Goal: Task Accomplishment & Management: Complete application form

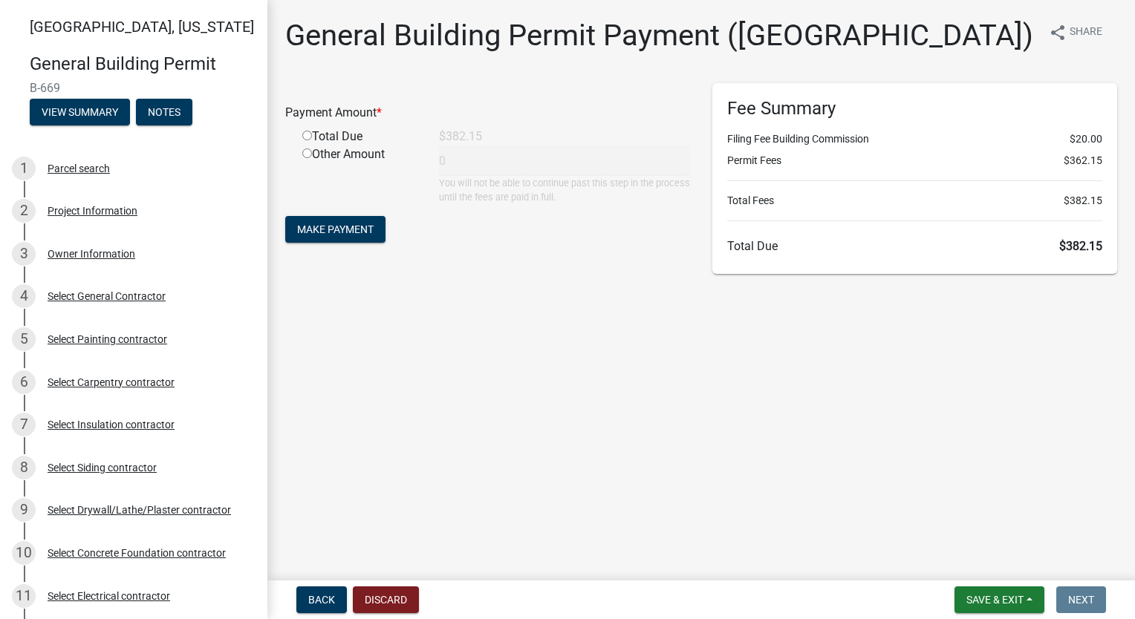
click at [304, 137] on input "radio" at bounding box center [307, 136] width 10 height 10
radio input "true"
type input "382.15"
click at [324, 230] on span "Make Payment" at bounding box center [335, 230] width 76 height 12
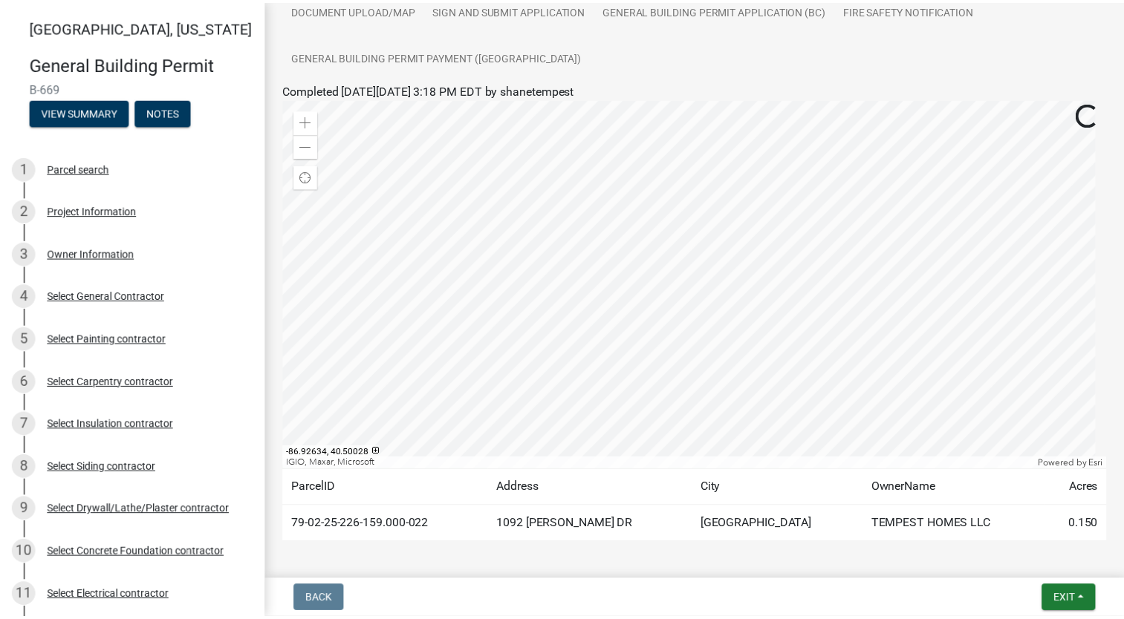
scroll to position [368, 0]
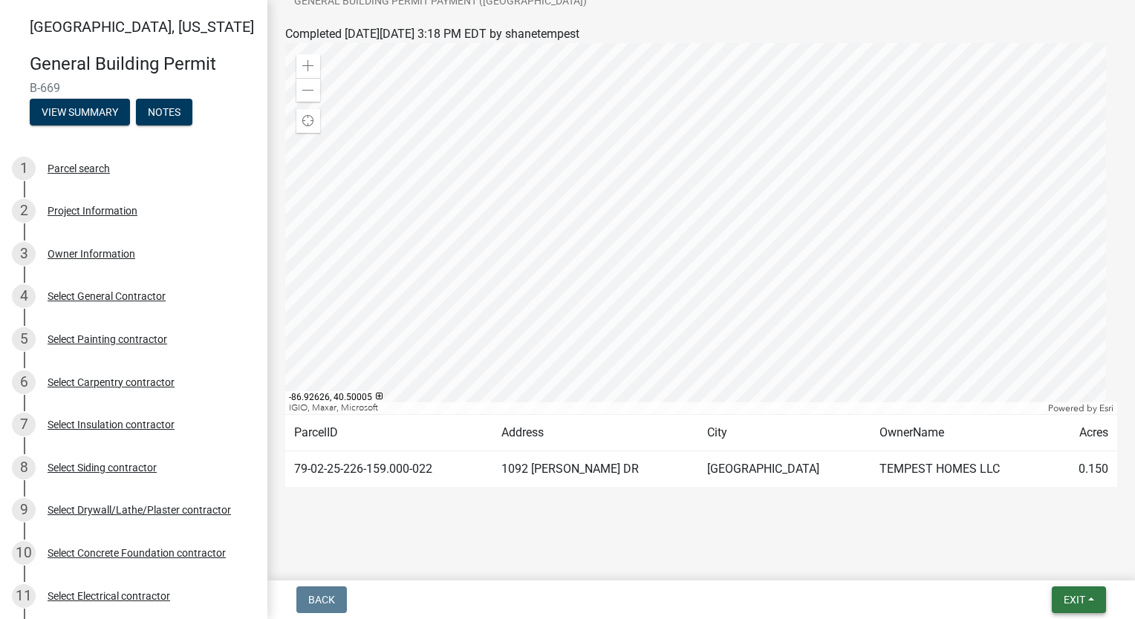
click at [1069, 590] on button "Exit" at bounding box center [1079, 600] width 54 height 27
click at [1066, 566] on button "Save & Exit" at bounding box center [1047, 562] width 119 height 36
